Goal: Information Seeking & Learning: Learn about a topic

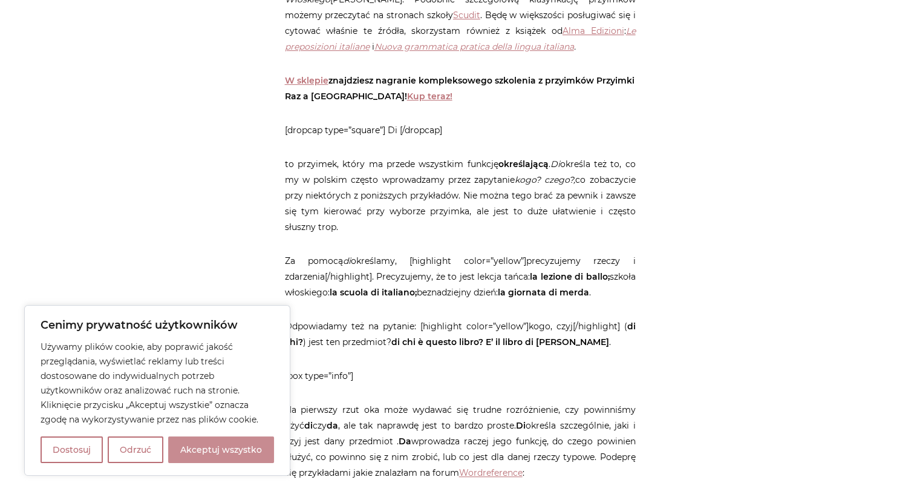
click at [209, 440] on button "Akceptuj wszystko" at bounding box center [221, 449] width 106 height 27
checkbox input "true"
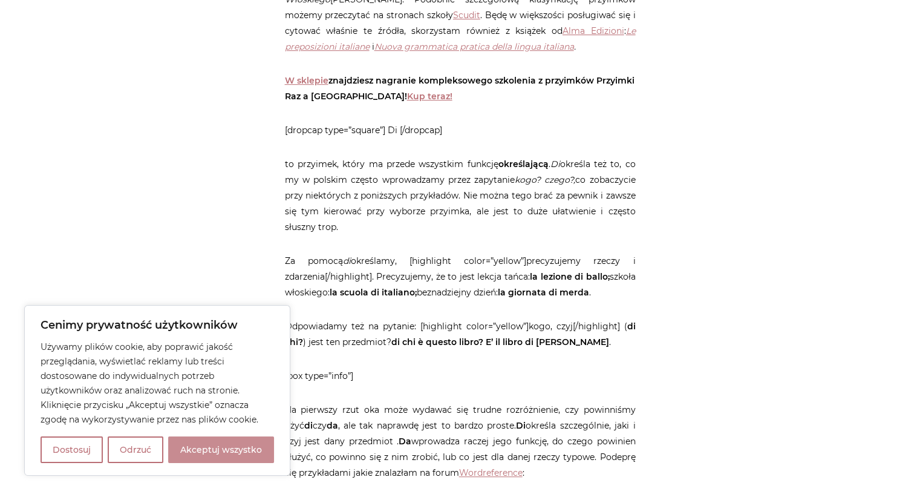
checkbox input "true"
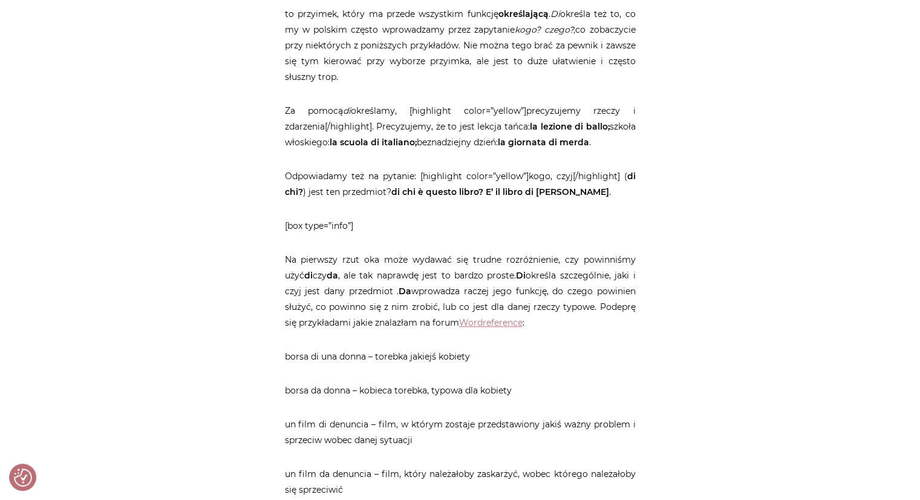
scroll to position [847, 0]
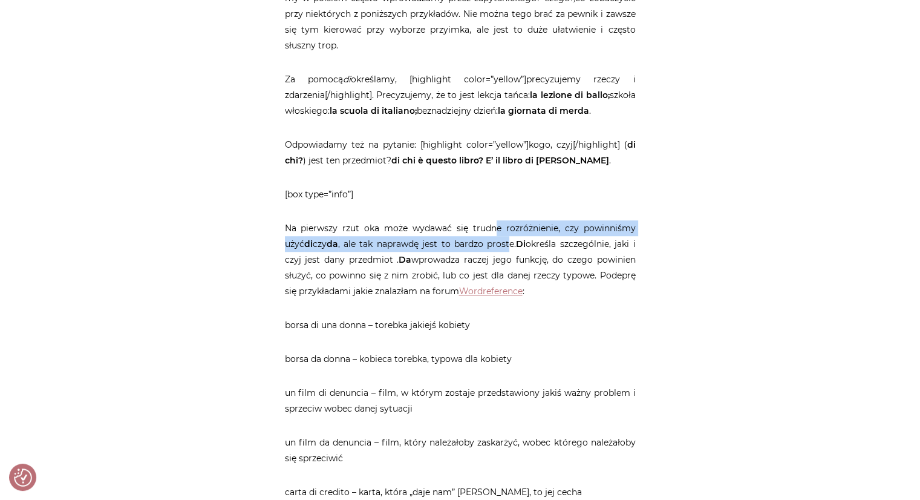
drag, startPoint x: 483, startPoint y: 232, endPoint x: 488, endPoint y: 262, distance: 30.6
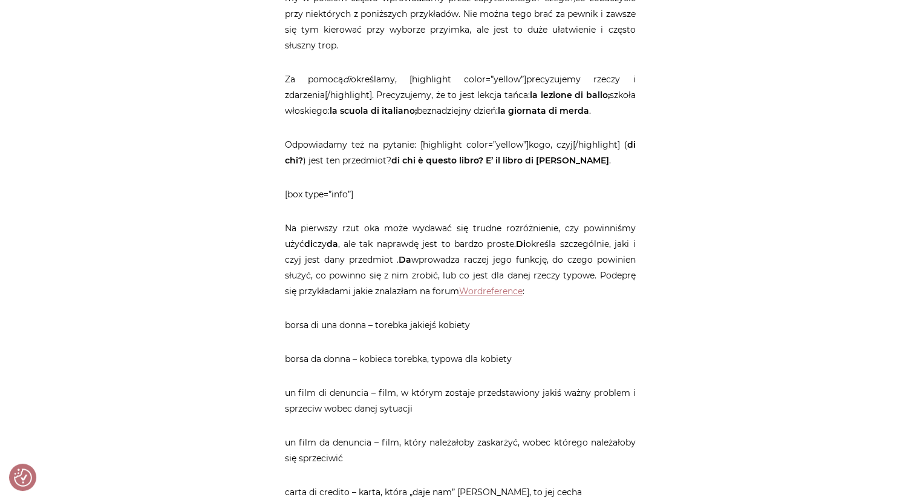
click at [568, 289] on p "Na pierwszy rzut oka może wydawać się trudne rozróżnienie, czy powinniśmy użyć …" at bounding box center [460, 259] width 351 height 79
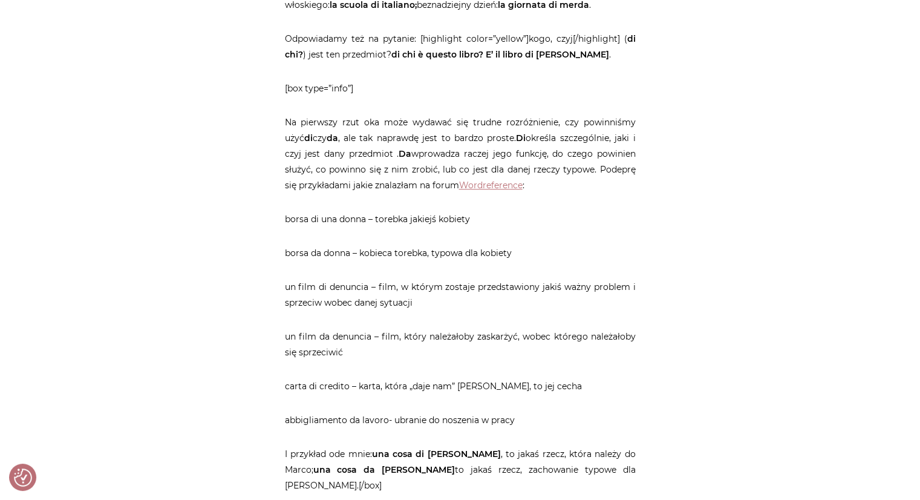
scroll to position [1089, 0]
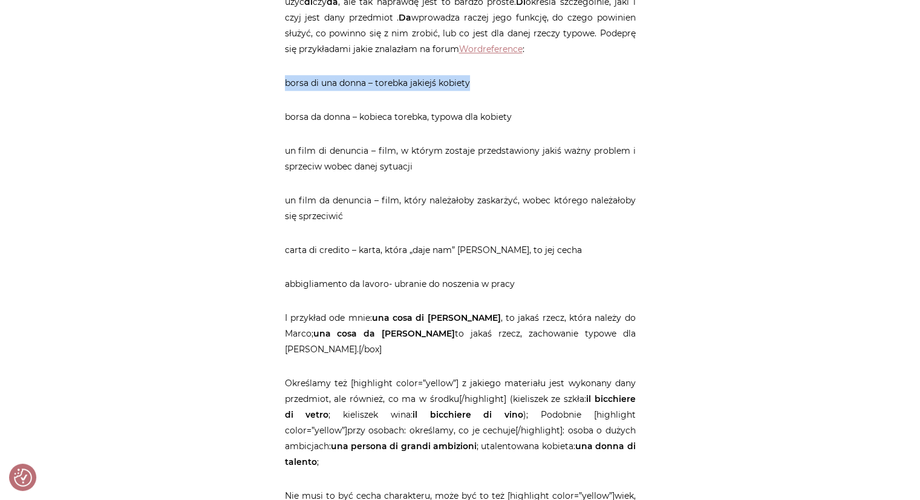
drag, startPoint x: 275, startPoint y: 99, endPoint x: 554, endPoint y: 104, distance: 279.0
click at [426, 91] on p "borsa di una donna – torebka jakiejś kobiety" at bounding box center [460, 83] width 351 height 16
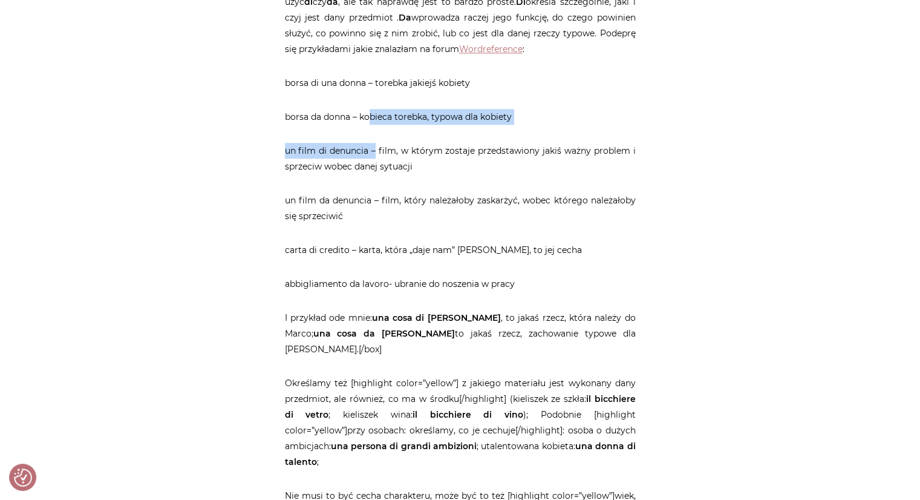
drag, startPoint x: 369, startPoint y: 131, endPoint x: 375, endPoint y: 159, distance: 27.9
click at [557, 207] on p "un film da denuncia – film, który należałoby zaskarżyć, wobec którego należałob…" at bounding box center [460, 207] width 351 height 31
drag, startPoint x: 378, startPoint y: 121, endPoint x: 385, endPoint y: 158, distance: 37.7
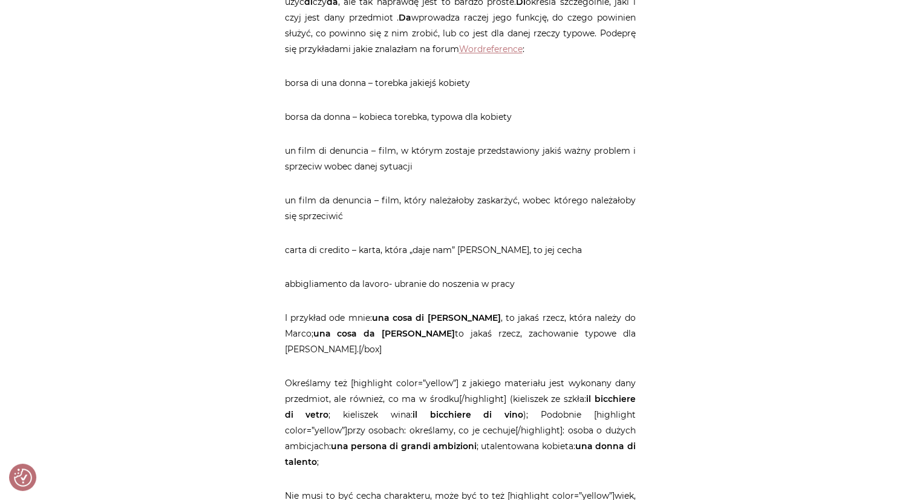
drag, startPoint x: 277, startPoint y: 266, endPoint x: 564, endPoint y: 261, distance: 287.4
click at [474, 258] on p "carta di credito – karta, która „daje nam” [PERSON_NAME], to jej cecha" at bounding box center [460, 250] width 351 height 16
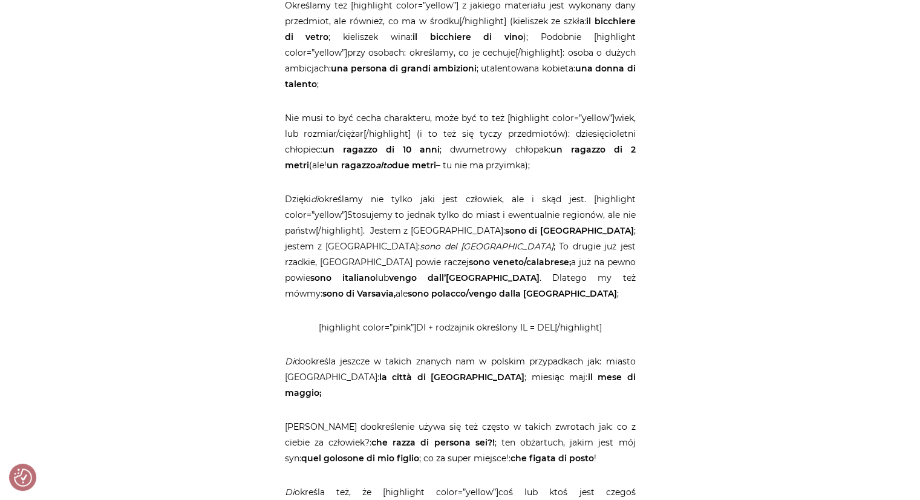
scroll to position [1634, 0]
